Goal: Contribute content: Contribute content

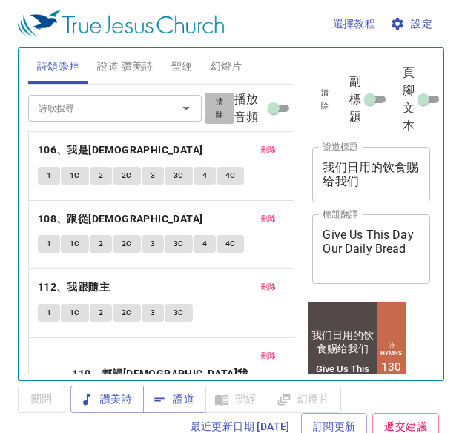
click at [214, 115] on span "清除" at bounding box center [220, 108] width 12 height 27
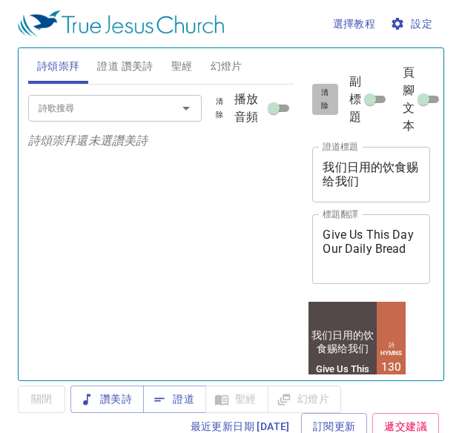
click at [332, 111] on button "清除" at bounding box center [324, 99] width 25 height 31
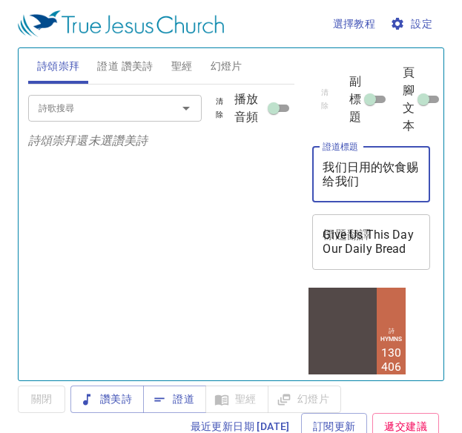
click at [375, 171] on textarea "我们日用的饮食赐给我们" at bounding box center [371, 174] width 97 height 28
type textarea "d"
click at [357, 171] on textarea "證道標題" at bounding box center [371, 174] width 97 height 28
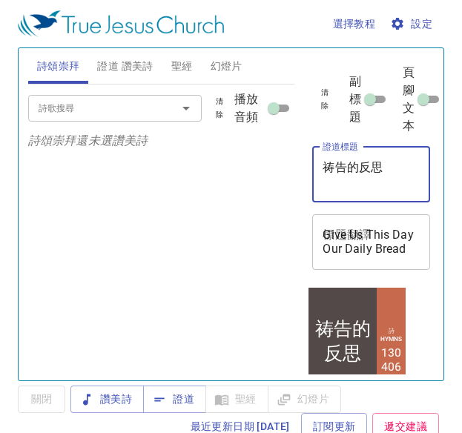
type textarea "祷告的反思"
click at [337, 225] on div "Give Us This Day Our Daily Bread x 標題翻譯" at bounding box center [371, 242] width 118 height 56
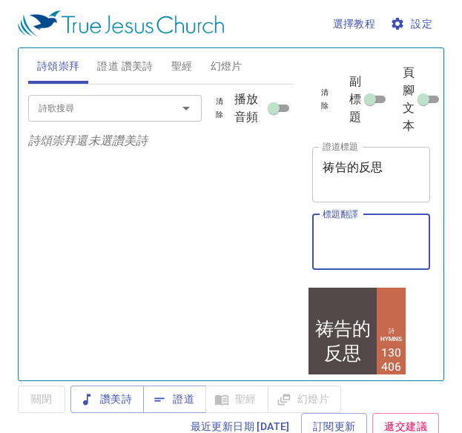
type textarea "r"
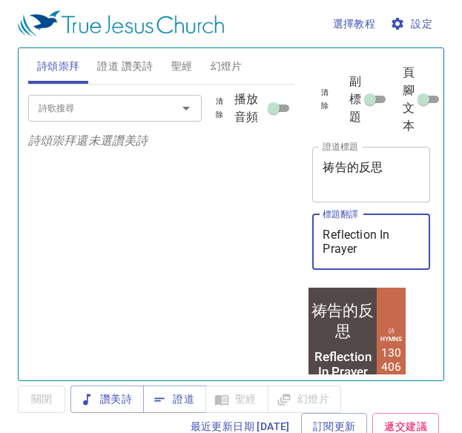
type textarea "Reflection In Prayer"
click at [391, 162] on textarea "祷告的反思" at bounding box center [371, 174] width 97 height 28
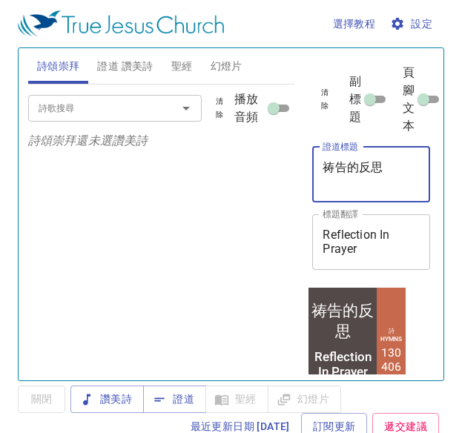
click at [391, 162] on textarea "祷告的反思" at bounding box center [371, 174] width 97 height 28
click at [380, 182] on textarea "祷告的反思" at bounding box center [371, 174] width 97 height 28
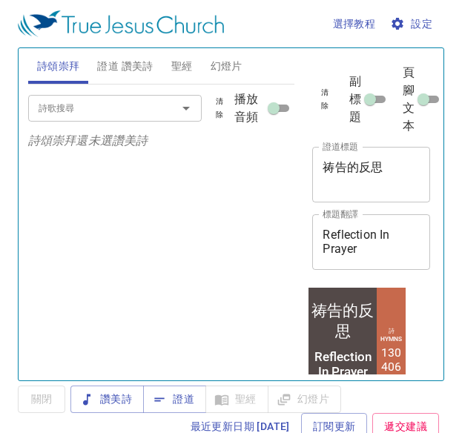
click at [409, 247] on div "Reflection In Prayer x 標題翻譯" at bounding box center [371, 242] width 118 height 56
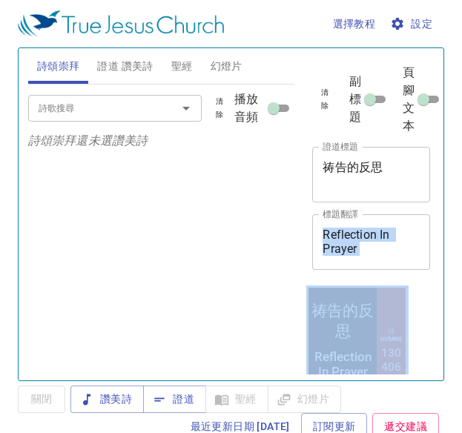
click at [409, 247] on div "Reflection In Prayer x 標題翻譯" at bounding box center [371, 242] width 118 height 56
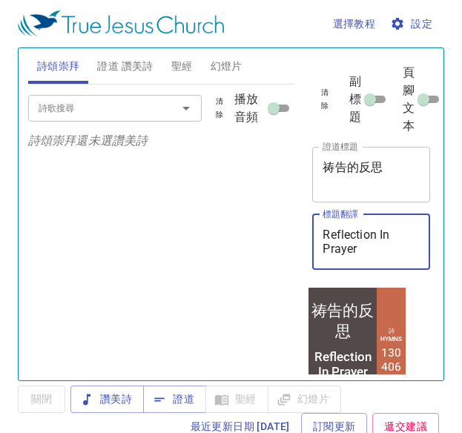
click at [374, 245] on textarea "Reflection In Prayer" at bounding box center [371, 242] width 97 height 28
click at [122, 97] on div "詩歌搜尋" at bounding box center [114, 108] width 173 height 26
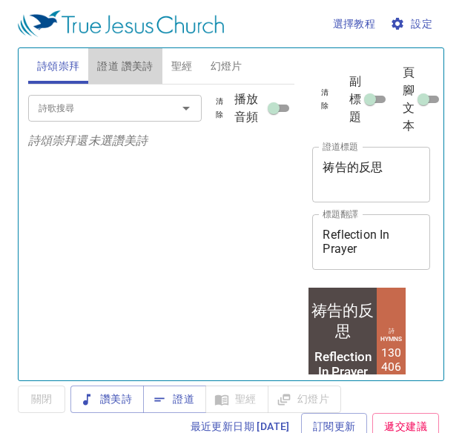
click at [122, 70] on span "證道 讚美詩" at bounding box center [125, 66] width 56 height 19
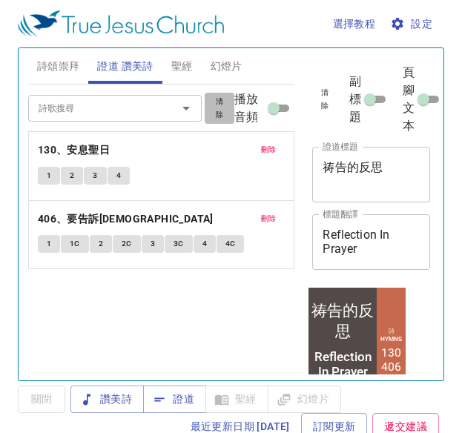
click at [219, 122] on span "清除" at bounding box center [220, 108] width 12 height 27
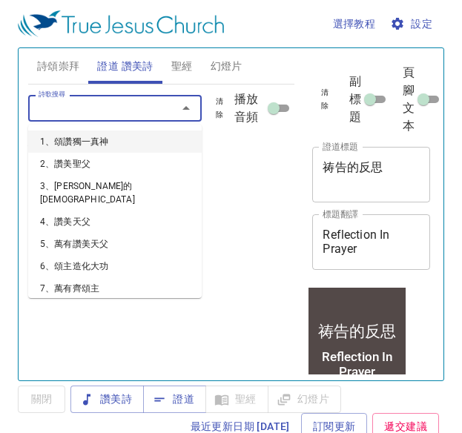
click at [148, 113] on input "詩歌搜尋" at bounding box center [93, 107] width 121 height 17
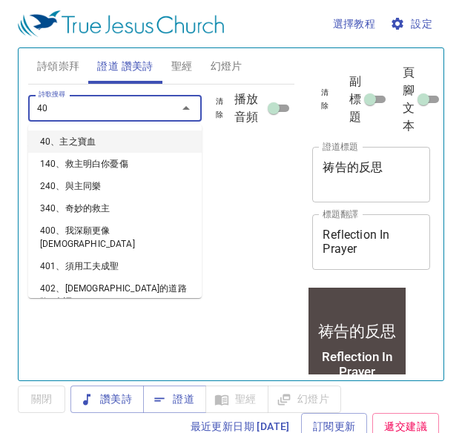
type input "401"
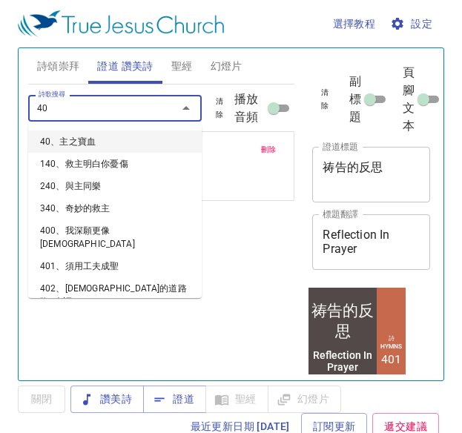
type input "403"
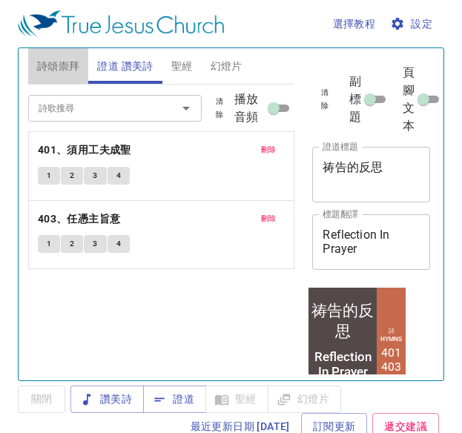
click at [42, 67] on span "詩頌崇拜" at bounding box center [58, 66] width 43 height 19
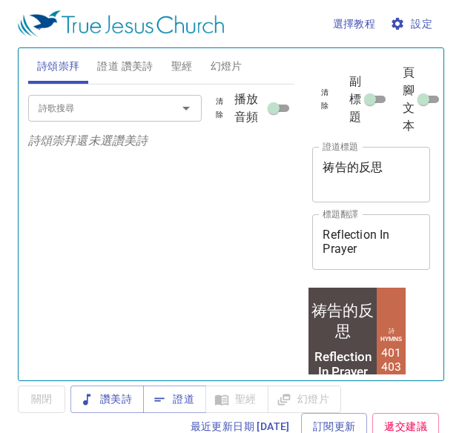
click at [133, 121] on div "詩歌搜尋" at bounding box center [114, 108] width 173 height 26
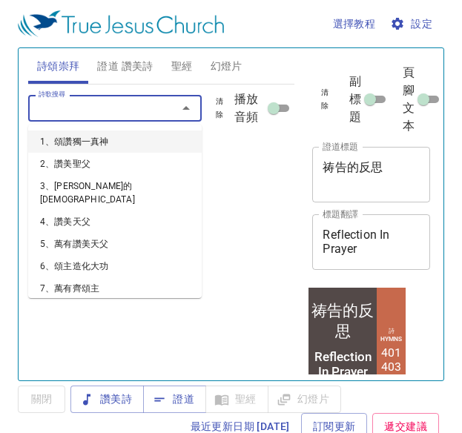
click at [105, 108] on input "詩歌搜尋" at bounding box center [93, 107] width 121 height 17
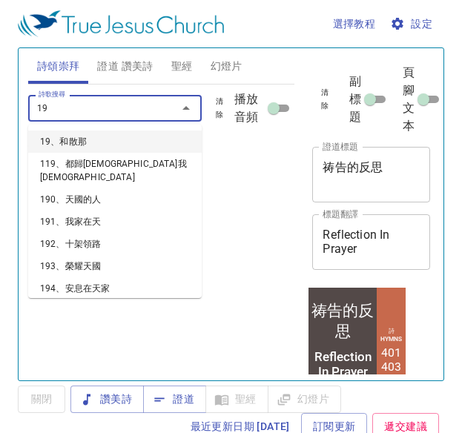
type input "195"
type input "196"
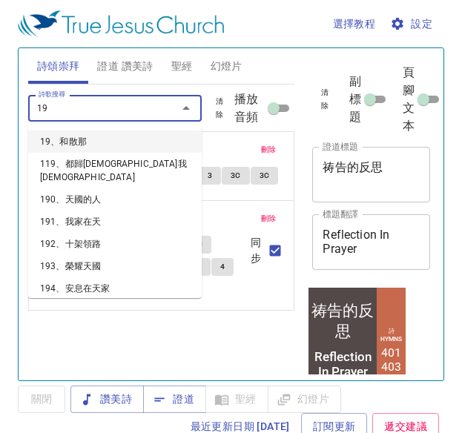
type input "198"
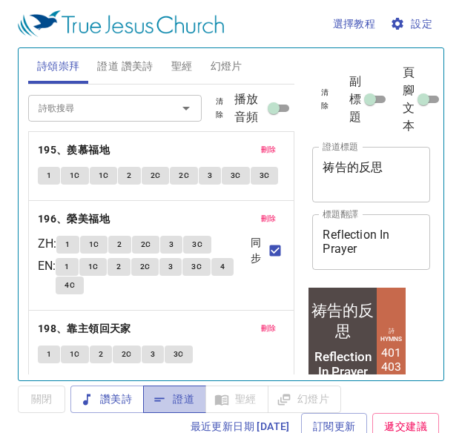
click at [176, 400] on span "證道" at bounding box center [174, 399] width 39 height 19
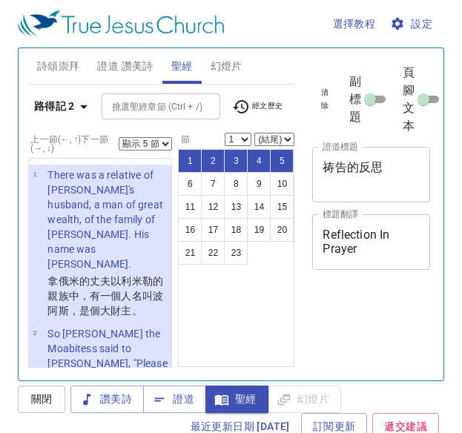
select select "5"
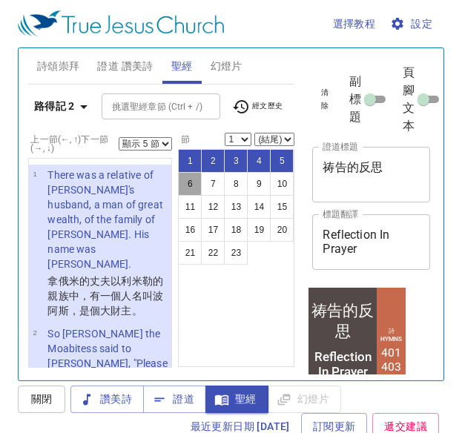
click at [184, 182] on button "6" at bounding box center [190, 184] width 24 height 24
select select "6"
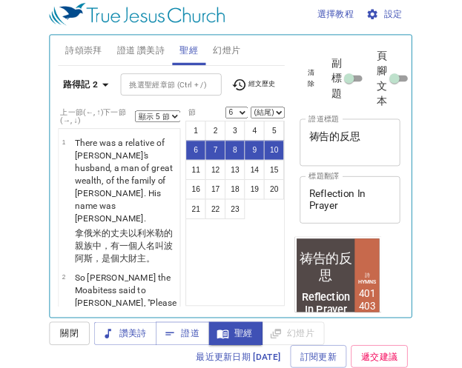
scroll to position [9, 0]
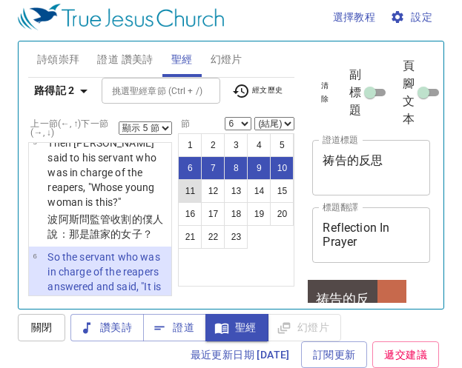
select select "11"
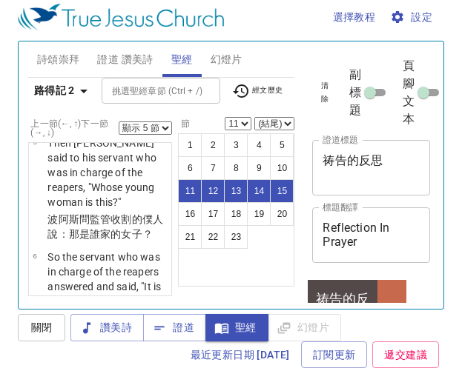
scroll to position [2064, 0]
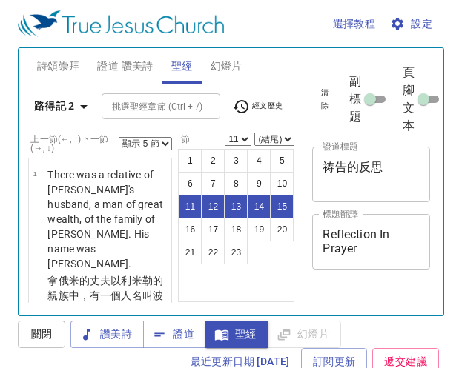
select select "5"
select select "11"
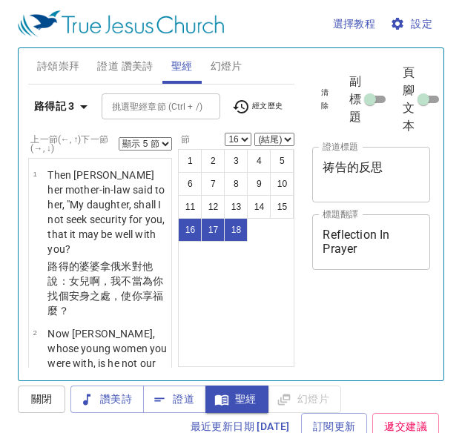
select select "5"
select select "16"
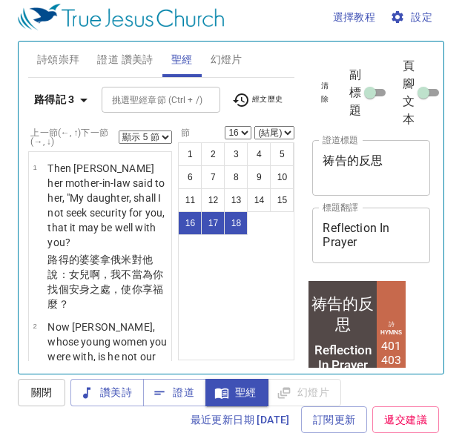
scroll to position [2699, 0]
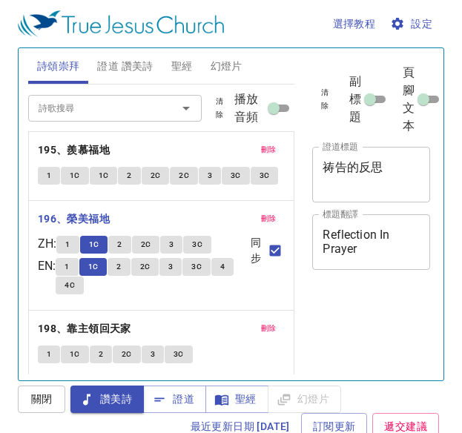
scroll to position [7, 0]
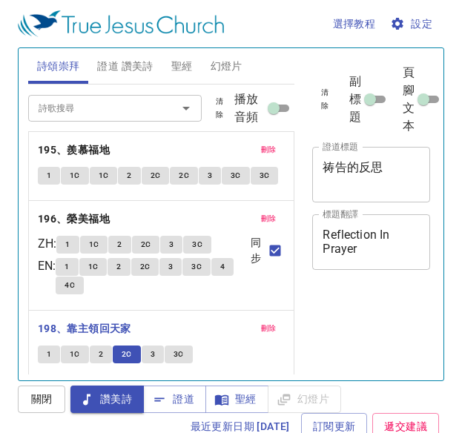
scroll to position [7, 0]
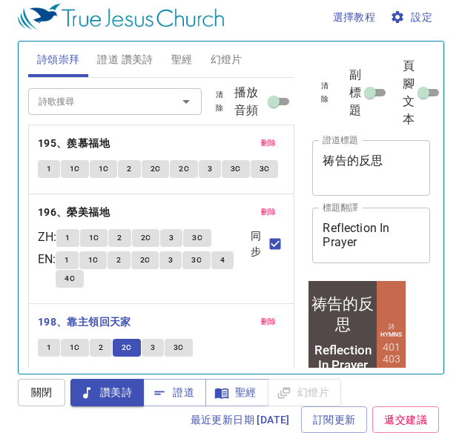
click at [148, 341] on button "3" at bounding box center [153, 348] width 22 height 18
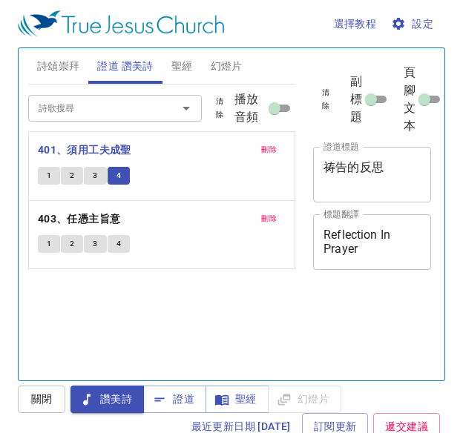
scroll to position [7, 0]
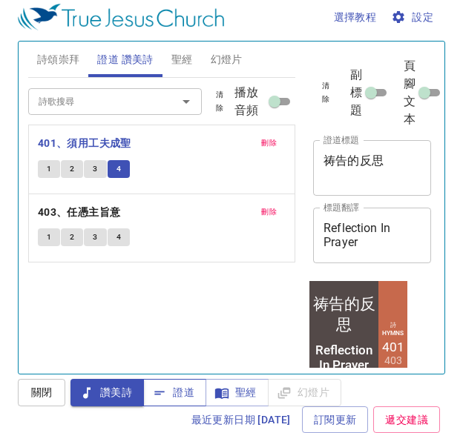
click at [168, 391] on span "證道" at bounding box center [174, 392] width 39 height 19
click at [175, 398] on span "證道" at bounding box center [174, 392] width 39 height 19
click at [173, 395] on span "證道" at bounding box center [174, 392] width 39 height 19
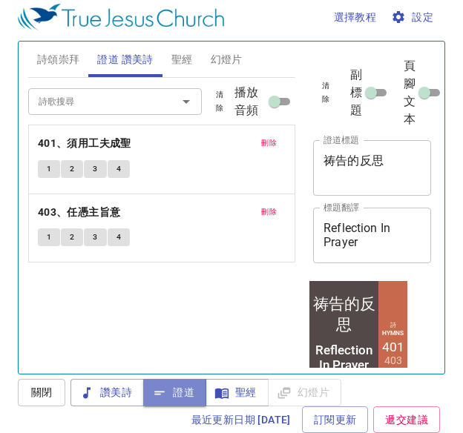
click at [181, 391] on span "證道" at bounding box center [174, 392] width 39 height 19
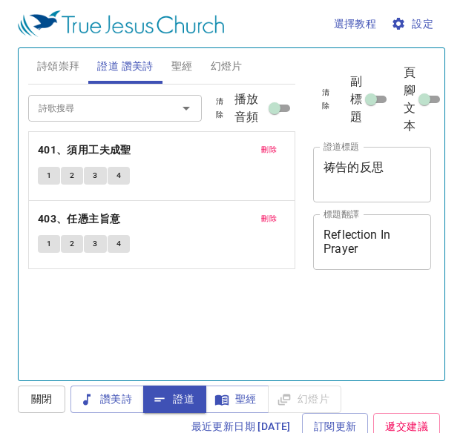
select select "5"
select select "16"
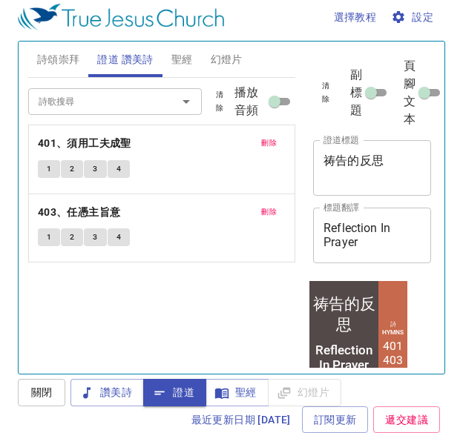
click at [182, 60] on span "聖經" at bounding box center [182, 59] width 22 height 19
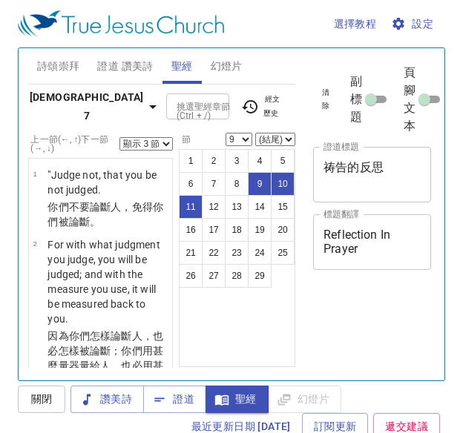
select select "3"
select select "9"
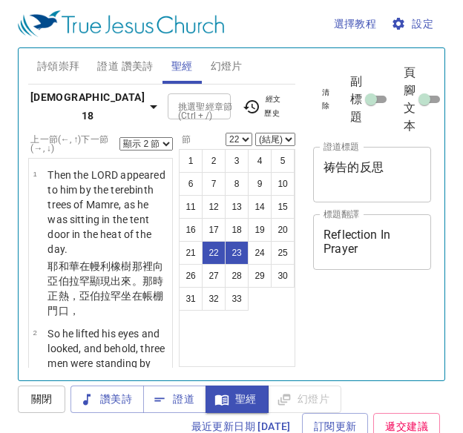
select select "2"
select select "22"
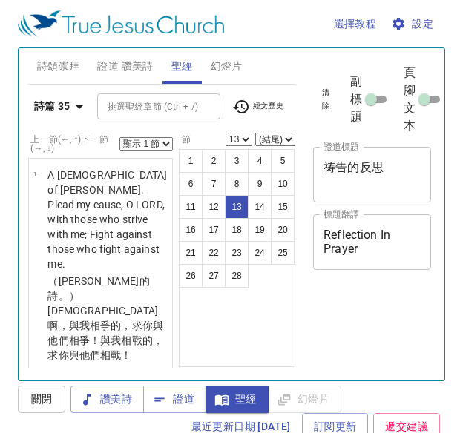
select select "13"
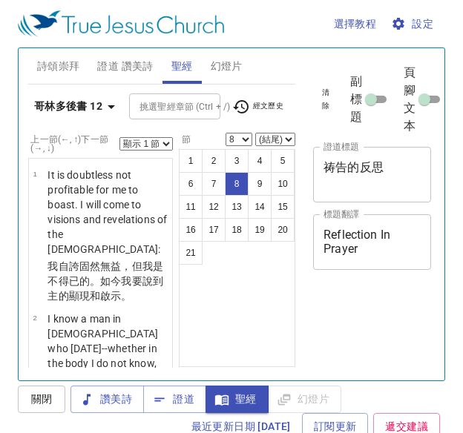
select select "8"
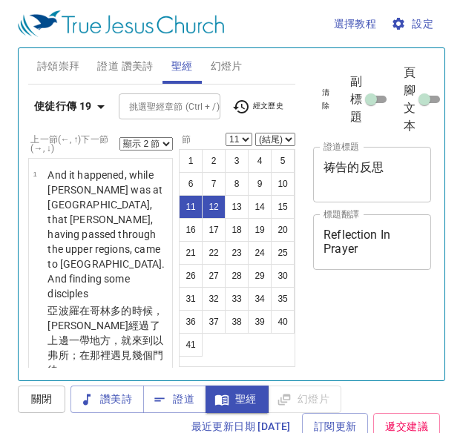
select select "2"
select select "11"
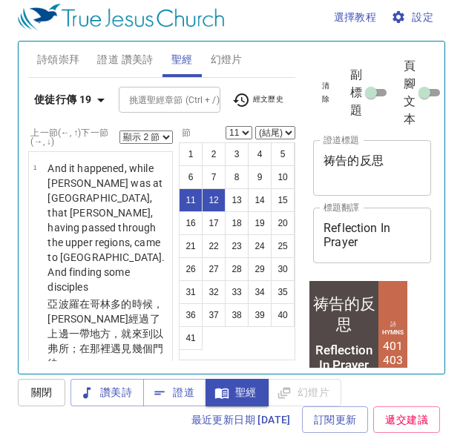
scroll to position [1512, 0]
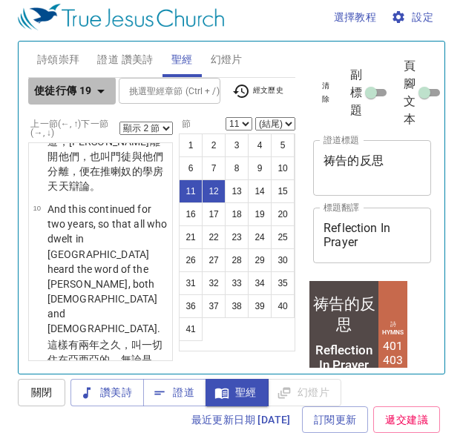
click at [43, 98] on b "使徒行傳 19" at bounding box center [63, 91] width 58 height 19
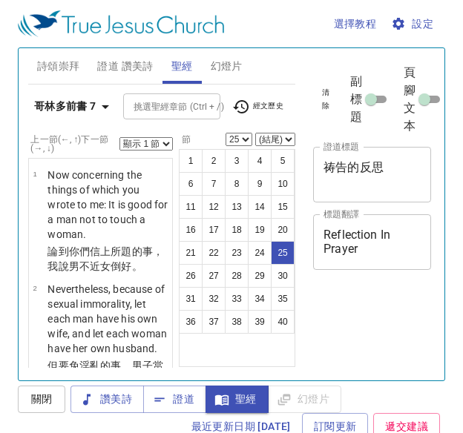
select select "25"
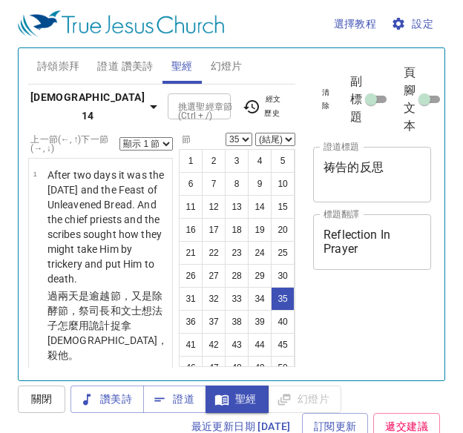
select select "35"
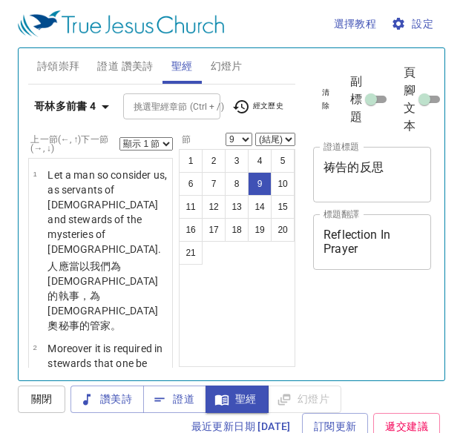
select select "9"
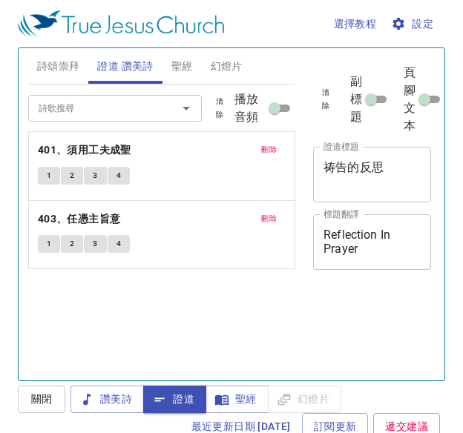
scroll to position [7, 0]
